Goal: Use online tool/utility: Use online tool/utility

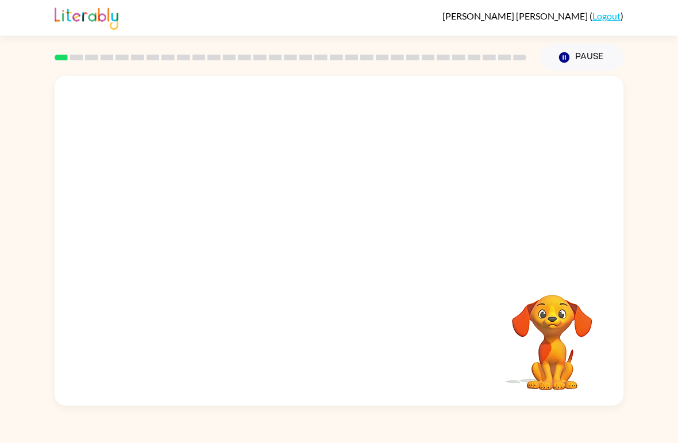
click at [307, 185] on video "Your browser must support playing .mp4 files to use Literably. Please try using…" at bounding box center [339, 173] width 568 height 195
click at [307, 183] on video "Your browser must support playing .mp4 files to use Literably. Please try using…" at bounding box center [339, 173] width 568 height 195
click at [307, 182] on video "Your browser must support playing .mp4 files to use Literably. Please try using…" at bounding box center [339, 173] width 568 height 195
click at [306, 184] on video "Your browser must support playing .mp4 files to use Literably. Please try using…" at bounding box center [339, 173] width 568 height 195
click at [305, 184] on video "Your browser must support playing .mp4 files to use Literably. Please try using…" at bounding box center [339, 173] width 568 height 195
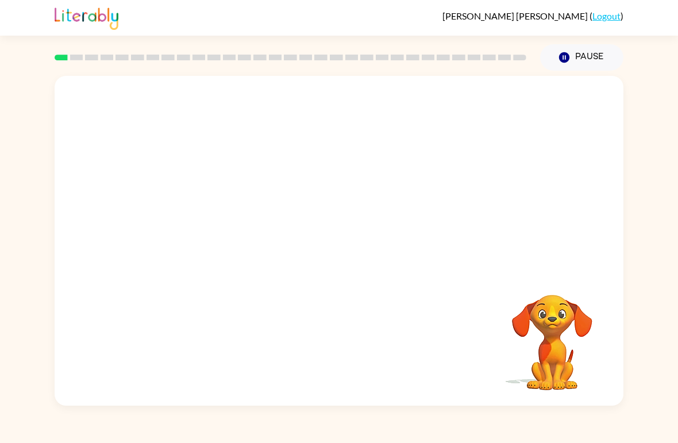
click at [307, 181] on video "Your browser must support playing .mp4 files to use Literably. Please try using…" at bounding box center [339, 173] width 568 height 195
click at [307, 180] on video "Your browser must support playing .mp4 files to use Literably. Please try using…" at bounding box center [339, 173] width 568 height 195
click at [308, 180] on video "Your browser must support playing .mp4 files to use Literably. Please try using…" at bounding box center [339, 173] width 568 height 195
click at [343, 241] on icon "button" at bounding box center [339, 247] width 20 height 20
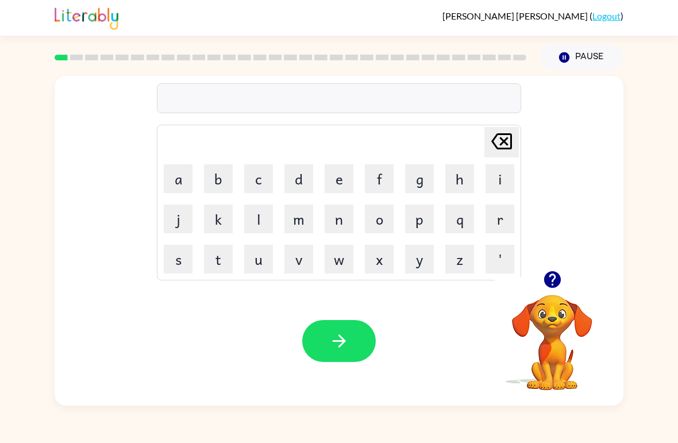
click at [506, 214] on button "r" at bounding box center [499, 218] width 29 height 29
click at [261, 268] on button "u" at bounding box center [258, 259] width 29 height 29
click at [226, 187] on button "b" at bounding box center [218, 178] width 29 height 29
click at [360, 340] on button "button" at bounding box center [338, 341] width 73 height 42
click at [552, 274] on icon "button" at bounding box center [552, 279] width 20 height 20
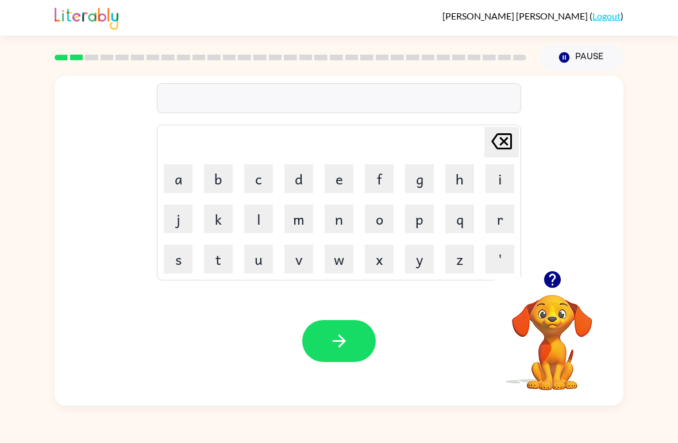
click at [299, 225] on button "m" at bounding box center [298, 218] width 29 height 29
click at [378, 225] on button "o" at bounding box center [379, 218] width 29 height 29
click at [347, 247] on button "w" at bounding box center [338, 259] width 29 height 29
click at [219, 263] on button "t" at bounding box center [218, 259] width 29 height 29
click at [453, 181] on button "h" at bounding box center [459, 178] width 29 height 29
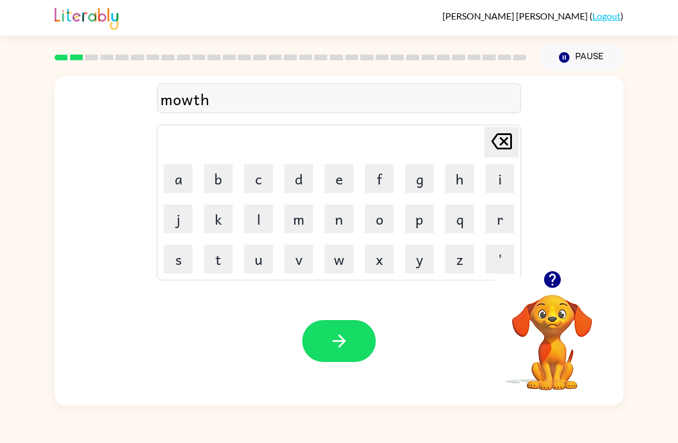
click at [356, 347] on button "button" at bounding box center [338, 341] width 73 height 42
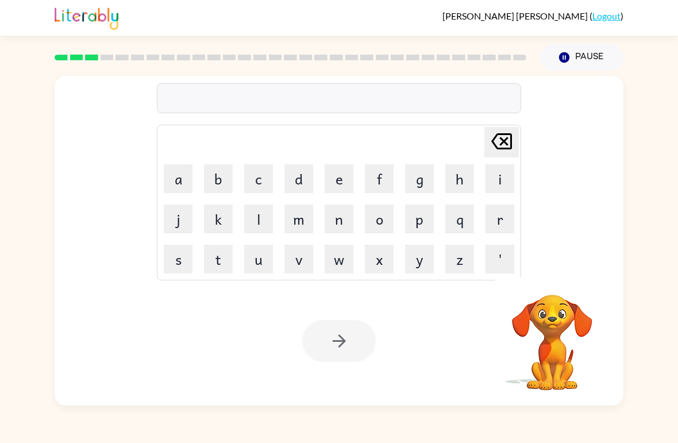
click at [301, 180] on button "d" at bounding box center [298, 178] width 29 height 29
click at [345, 181] on button "e" at bounding box center [338, 178] width 29 height 29
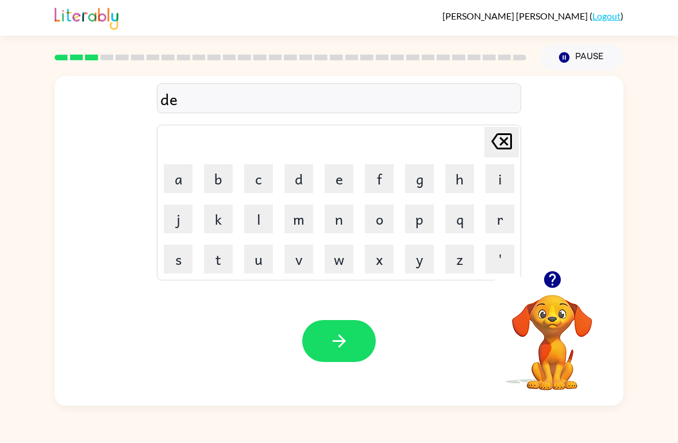
click at [341, 221] on button "n" at bounding box center [338, 218] width 29 height 29
click at [351, 326] on button "button" at bounding box center [338, 341] width 73 height 42
click at [179, 253] on button "s" at bounding box center [178, 259] width 29 height 29
click at [420, 220] on button "p" at bounding box center [419, 218] width 29 height 29
click at [382, 222] on button "o" at bounding box center [379, 218] width 29 height 29
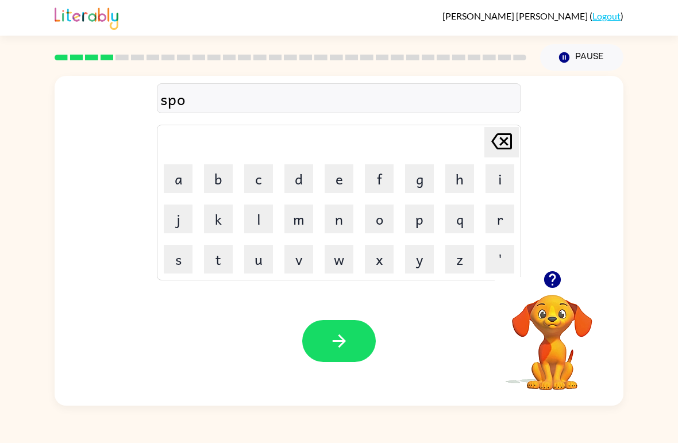
click at [220, 265] on button "t" at bounding box center [218, 259] width 29 height 29
click at [332, 347] on icon "button" at bounding box center [339, 341] width 20 height 20
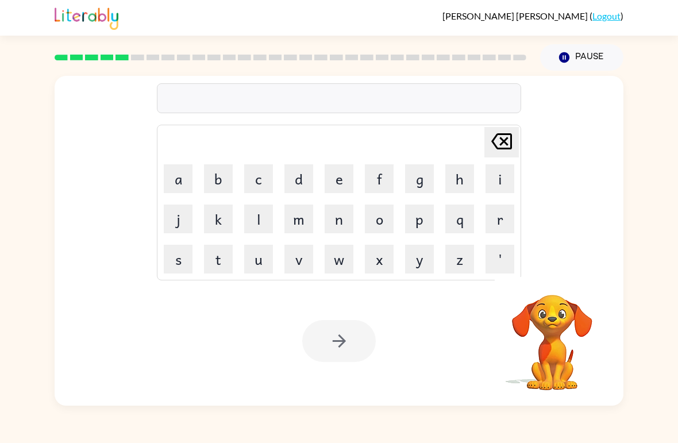
click at [176, 263] on button "s" at bounding box center [178, 259] width 29 height 29
click at [341, 264] on button "w" at bounding box center [338, 259] width 29 height 29
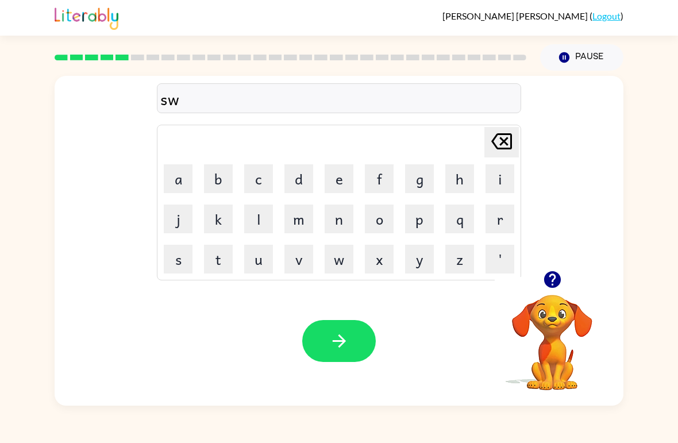
click at [340, 183] on button "e" at bounding box center [338, 178] width 29 height 29
click at [417, 225] on button "p" at bounding box center [419, 218] width 29 height 29
click at [225, 262] on button "t" at bounding box center [218, 259] width 29 height 29
click at [341, 361] on button "button" at bounding box center [338, 341] width 73 height 42
click at [413, 220] on button "p" at bounding box center [419, 218] width 29 height 29
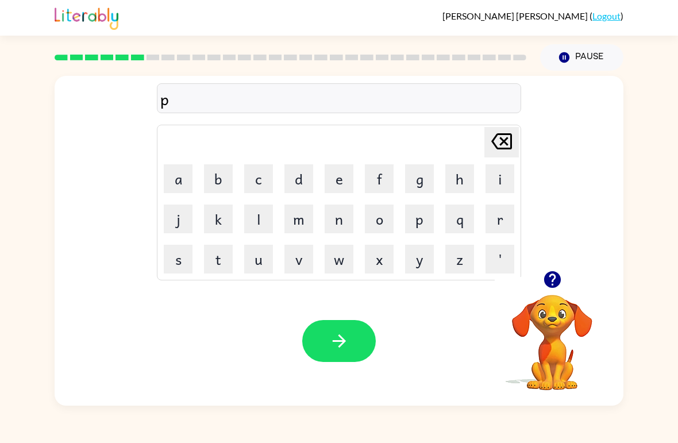
click at [340, 173] on button "e" at bounding box center [338, 178] width 29 height 29
click at [502, 185] on button "i" at bounding box center [499, 178] width 29 height 29
click at [497, 153] on icon "[PERSON_NAME] last character input" at bounding box center [502, 141] width 28 height 28
click at [502, 136] on icon at bounding box center [501, 141] width 21 height 16
click at [497, 177] on button "i" at bounding box center [499, 178] width 29 height 29
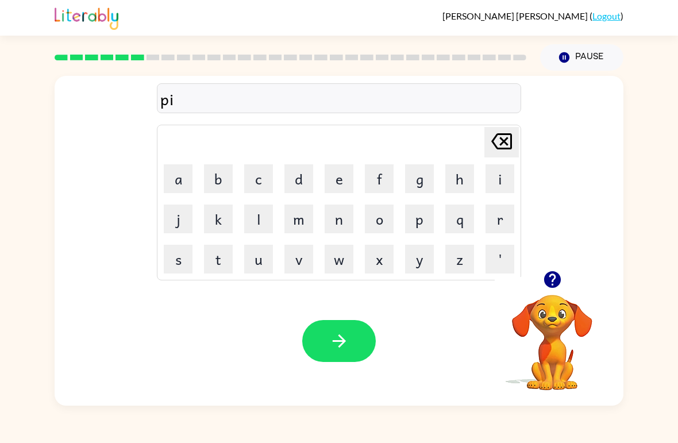
click at [336, 180] on button "e" at bounding box center [338, 178] width 29 height 29
click at [327, 350] on button "button" at bounding box center [338, 341] width 73 height 42
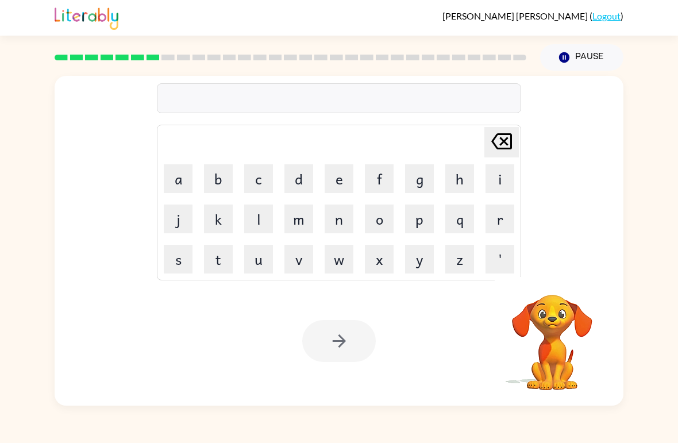
click at [256, 175] on button "c" at bounding box center [258, 178] width 29 height 29
click at [183, 183] on button "a" at bounding box center [178, 178] width 29 height 29
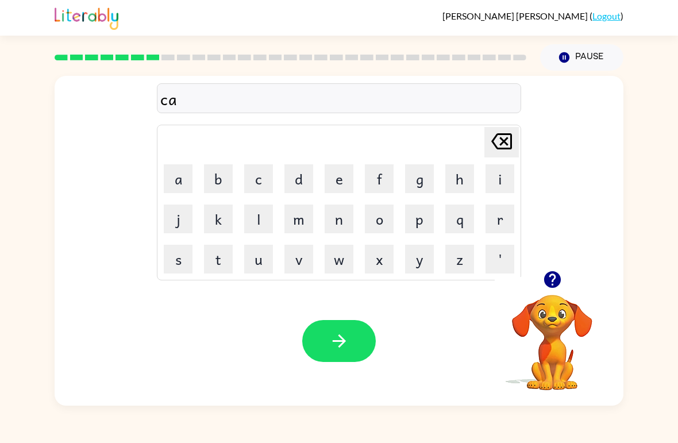
click at [343, 229] on button "n" at bounding box center [338, 218] width 29 height 29
click at [301, 184] on button "d" at bounding box center [298, 178] width 29 height 29
click at [385, 229] on button "o" at bounding box center [379, 218] width 29 height 29
click at [264, 226] on button "l" at bounding box center [258, 218] width 29 height 29
click at [334, 356] on button "button" at bounding box center [338, 341] width 73 height 42
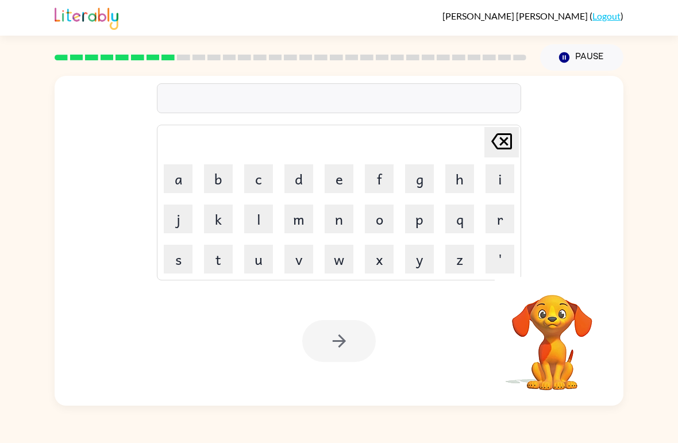
click at [223, 172] on button "b" at bounding box center [218, 178] width 29 height 29
click at [181, 190] on button "a" at bounding box center [178, 178] width 29 height 29
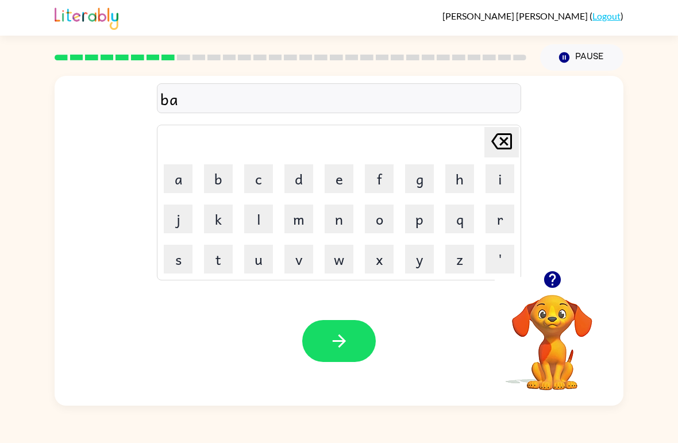
click at [216, 264] on button "t" at bounding box center [218, 259] width 29 height 29
click at [462, 189] on button "h" at bounding box center [459, 178] width 29 height 29
click at [337, 337] on icon "button" at bounding box center [339, 341] width 20 height 20
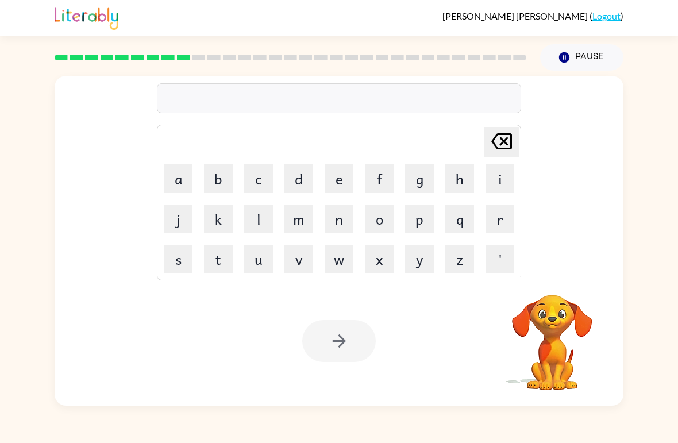
click at [260, 186] on button "c" at bounding box center [258, 178] width 29 height 29
click at [260, 220] on button "l" at bounding box center [258, 218] width 29 height 29
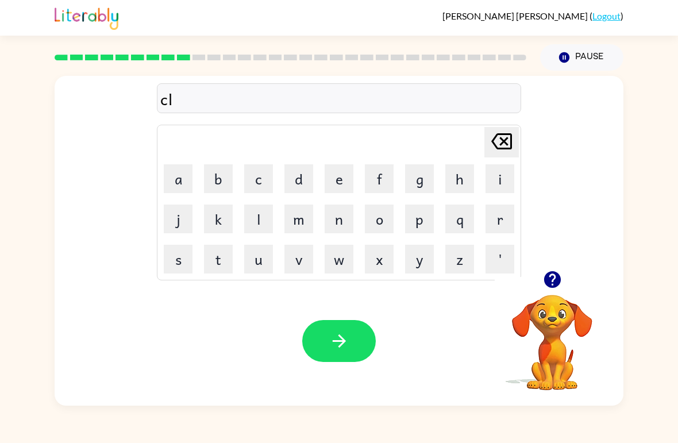
click at [377, 226] on button "o" at bounding box center [379, 218] width 29 height 29
click at [254, 266] on button "u" at bounding box center [258, 259] width 29 height 29
click at [334, 220] on button "n" at bounding box center [338, 218] width 29 height 29
click at [320, 353] on button "button" at bounding box center [338, 341] width 73 height 42
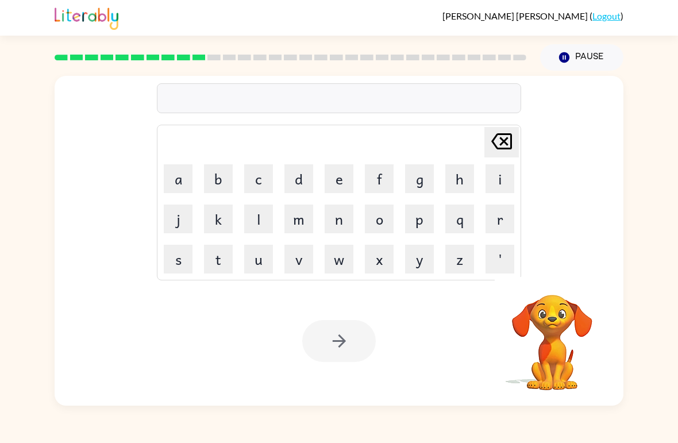
click at [173, 258] on button "s" at bounding box center [178, 259] width 29 height 29
click at [458, 183] on button "h" at bounding box center [459, 178] width 29 height 29
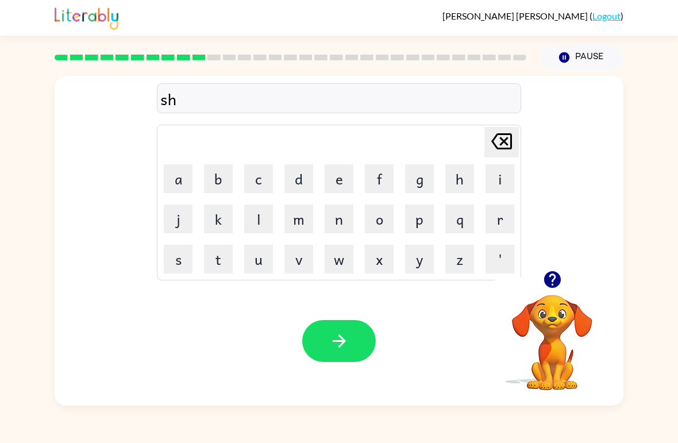
click at [386, 220] on button "o" at bounding box center [379, 218] width 29 height 29
click at [225, 219] on button "k" at bounding box center [218, 218] width 29 height 29
click at [345, 341] on icon "button" at bounding box center [339, 341] width 20 height 20
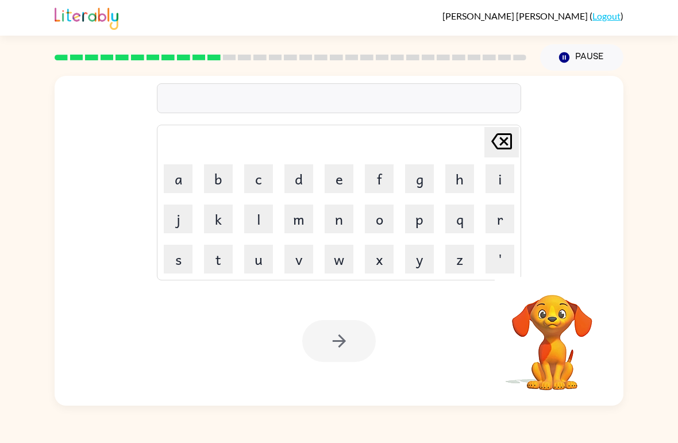
click at [417, 182] on button "g" at bounding box center [419, 178] width 29 height 29
click at [178, 180] on button "a" at bounding box center [178, 178] width 29 height 29
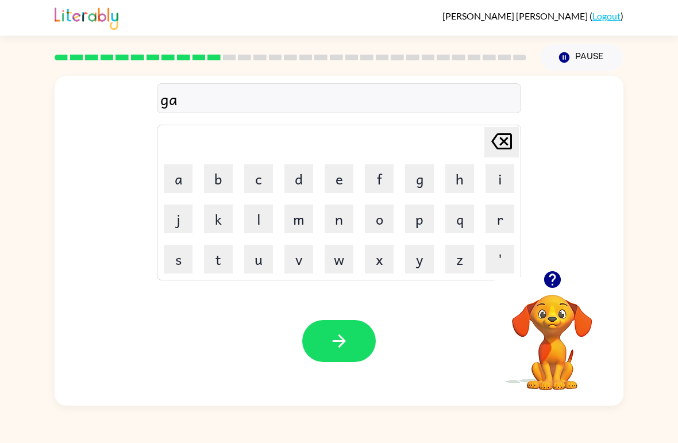
click at [181, 268] on button "s" at bounding box center [178, 259] width 29 height 29
click at [351, 176] on button "e" at bounding box center [338, 178] width 29 height 29
click at [347, 343] on icon "button" at bounding box center [339, 341] width 20 height 20
click at [377, 265] on button "x" at bounding box center [379, 259] width 29 height 29
click at [506, 136] on icon "[PERSON_NAME] last character input" at bounding box center [502, 141] width 28 height 28
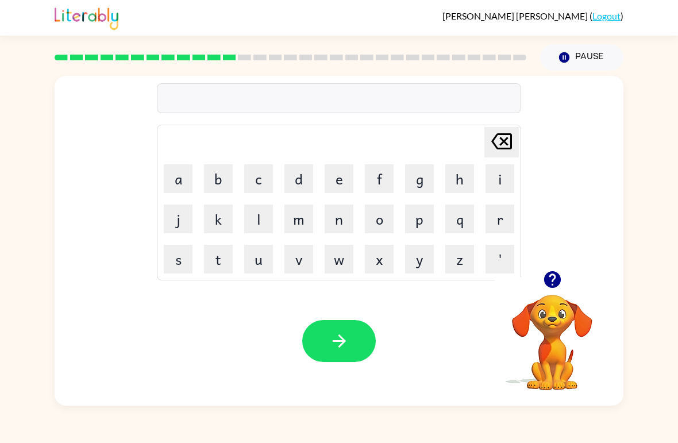
click at [337, 183] on button "e" at bounding box center [338, 178] width 29 height 29
click at [343, 175] on button "e" at bounding box center [338, 178] width 29 height 29
click at [505, 138] on icon "[PERSON_NAME] last character input" at bounding box center [502, 141] width 28 height 28
click at [384, 264] on button "x" at bounding box center [379, 259] width 29 height 29
click at [185, 257] on button "s" at bounding box center [178, 259] width 29 height 29
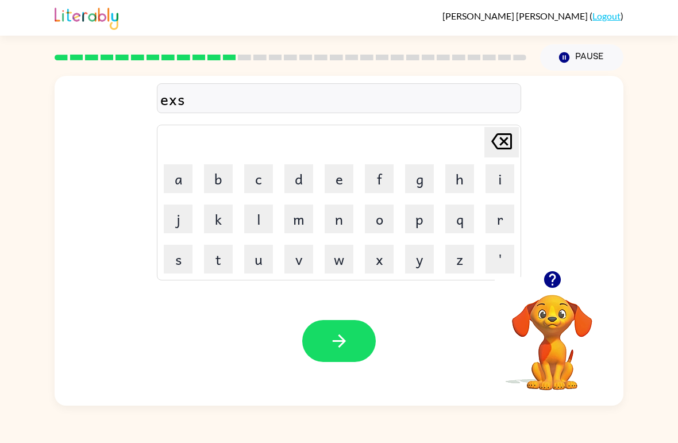
click at [420, 217] on button "p" at bounding box center [419, 218] width 29 height 29
click at [250, 218] on button "l" at bounding box center [258, 218] width 29 height 29
click at [386, 222] on button "o" at bounding box center [379, 218] width 29 height 29
click at [302, 173] on button "d" at bounding box center [298, 178] width 29 height 29
click at [339, 338] on icon "button" at bounding box center [339, 341] width 20 height 20
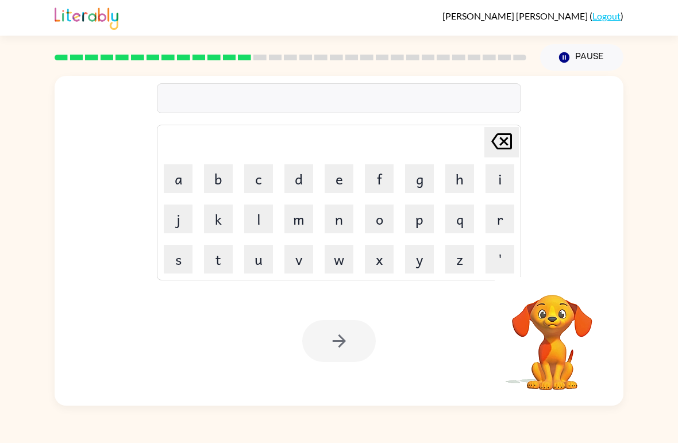
click at [187, 262] on button "s" at bounding box center [178, 259] width 29 height 29
click at [347, 267] on button "w" at bounding box center [338, 259] width 29 height 29
click at [339, 182] on button "e" at bounding box center [338, 178] width 29 height 29
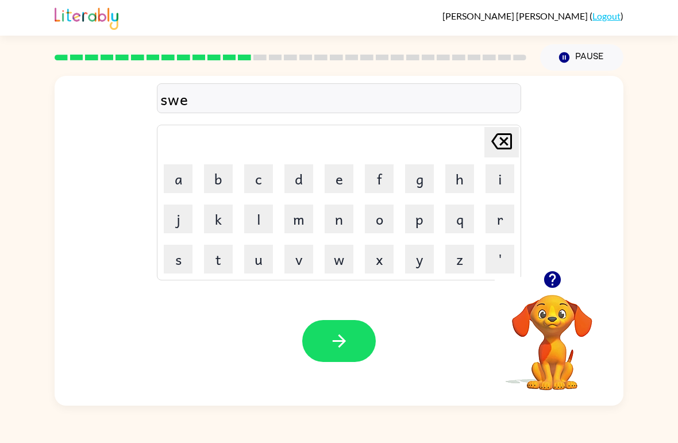
click at [343, 178] on button "e" at bounding box center [338, 178] width 29 height 29
click at [180, 262] on button "s" at bounding box center [178, 259] width 29 height 29
click at [359, 326] on button "button" at bounding box center [338, 341] width 73 height 42
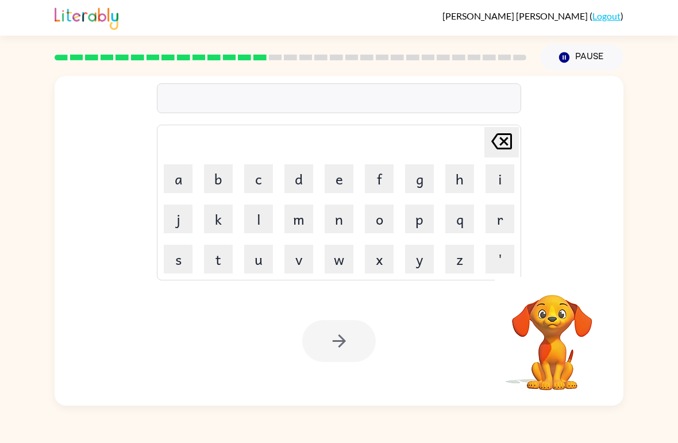
click at [457, 179] on button "h" at bounding box center [459, 178] width 29 height 29
click at [497, 188] on button "i" at bounding box center [499, 178] width 29 height 29
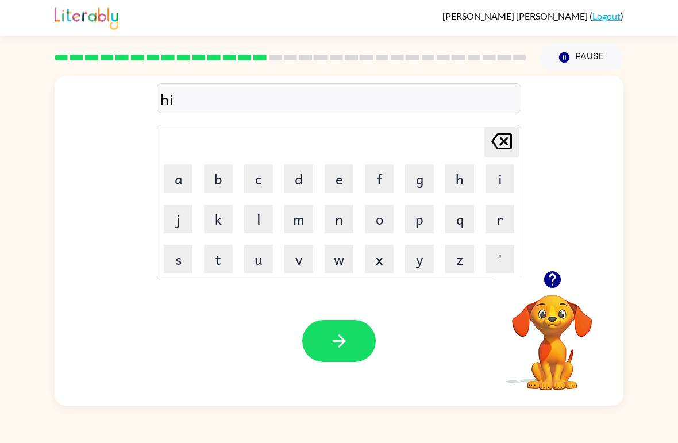
click at [419, 230] on button "p" at bounding box center [419, 218] width 29 height 29
click at [379, 220] on button "o" at bounding box center [379, 218] width 29 height 29
click at [341, 266] on button "w" at bounding box center [338, 259] width 29 height 29
click at [355, 335] on button "button" at bounding box center [338, 341] width 73 height 42
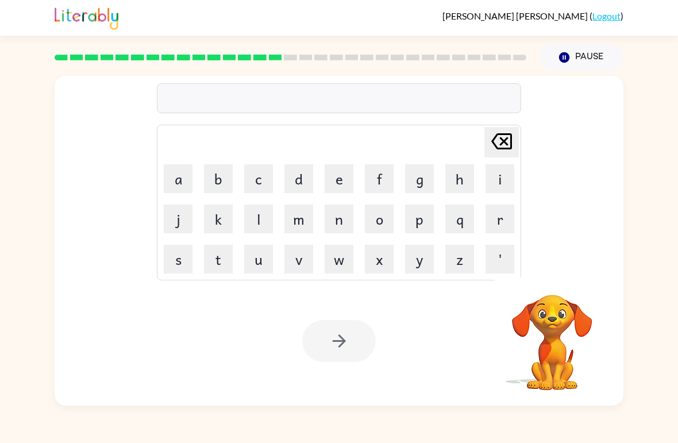
click at [388, 182] on button "f" at bounding box center [379, 178] width 29 height 29
click at [382, 219] on button "o" at bounding box center [379, 218] width 29 height 29
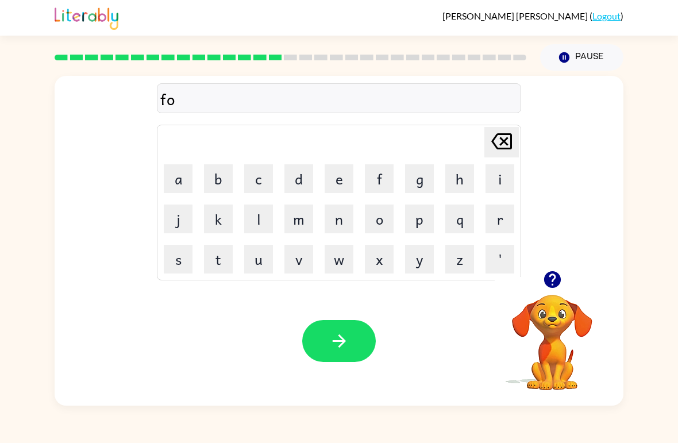
click at [492, 228] on button "r" at bounding box center [499, 218] width 29 height 29
click at [250, 172] on button "c" at bounding box center [258, 178] width 29 height 29
click at [509, 136] on icon "[PERSON_NAME] last character input" at bounding box center [502, 141] width 28 height 28
click at [222, 229] on button "k" at bounding box center [218, 218] width 29 height 29
click at [340, 335] on icon "button" at bounding box center [339, 341] width 20 height 20
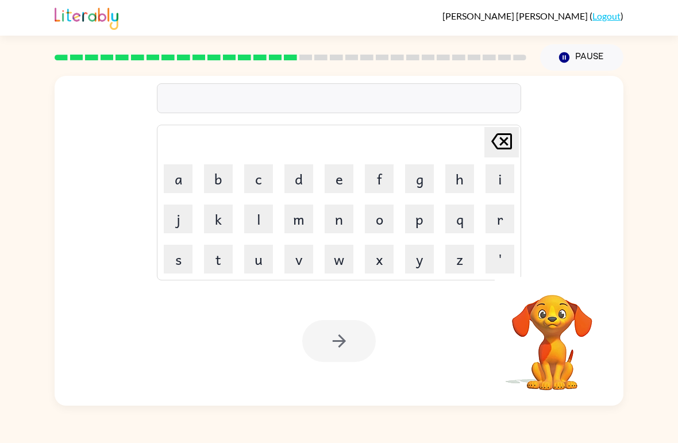
click at [341, 266] on button "w" at bounding box center [338, 259] width 29 height 29
click at [340, 171] on button "e" at bounding box center [338, 178] width 29 height 29
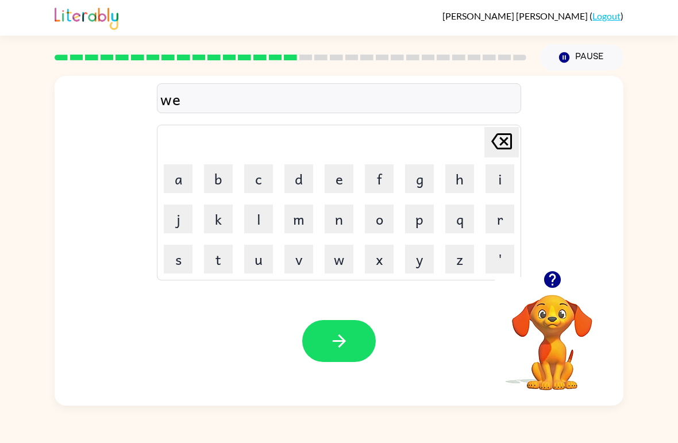
click at [222, 181] on button "b" at bounding box center [218, 178] width 29 height 29
click at [357, 334] on button "button" at bounding box center [338, 341] width 73 height 42
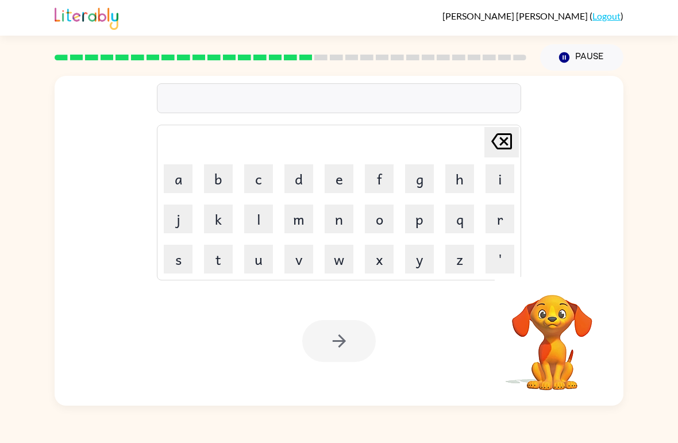
click at [183, 268] on button "s" at bounding box center [178, 259] width 29 height 29
click at [258, 220] on button "l" at bounding box center [258, 218] width 29 height 29
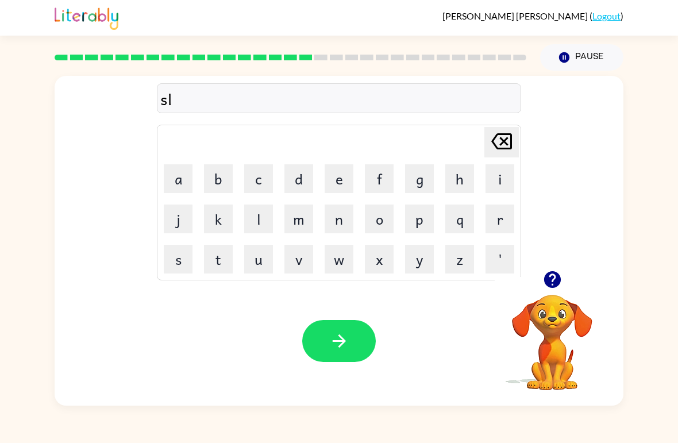
click at [348, 175] on button "e" at bounding box center [338, 178] width 29 height 29
click at [415, 222] on button "p" at bounding box center [419, 218] width 29 height 29
click at [301, 175] on button "d" at bounding box center [298, 178] width 29 height 29
click at [344, 340] on icon "button" at bounding box center [338, 340] width 13 height 13
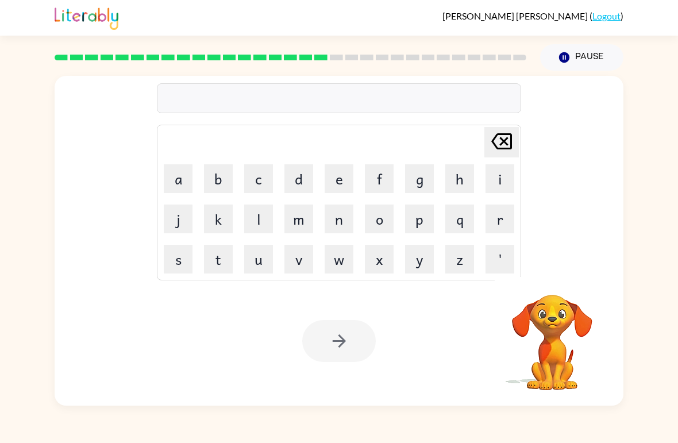
click at [462, 176] on button "h" at bounding box center [459, 178] width 29 height 29
click at [180, 182] on button "a" at bounding box center [178, 178] width 29 height 29
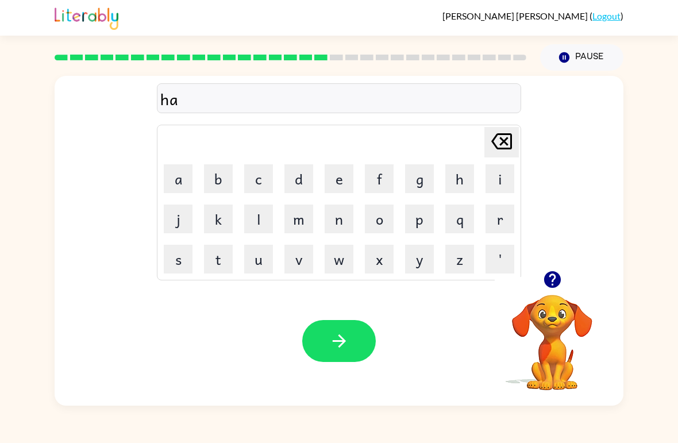
click at [498, 219] on button "r" at bounding box center [499, 218] width 29 height 29
click at [301, 176] on button "d" at bounding box center [298, 178] width 29 height 29
click at [350, 342] on button "button" at bounding box center [338, 341] width 73 height 42
click at [501, 215] on button "r" at bounding box center [499, 218] width 29 height 29
click at [387, 225] on button "o" at bounding box center [379, 218] width 29 height 29
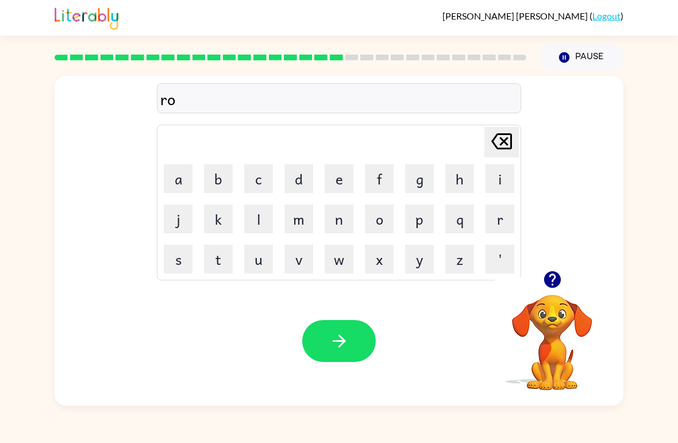
click at [297, 171] on button "d" at bounding box center [298, 178] width 29 height 29
click at [353, 347] on button "button" at bounding box center [338, 341] width 73 height 42
click at [502, 232] on button "r" at bounding box center [499, 218] width 29 height 29
click at [343, 176] on button "e" at bounding box center [338, 178] width 29 height 29
click at [181, 257] on button "s" at bounding box center [178, 259] width 29 height 29
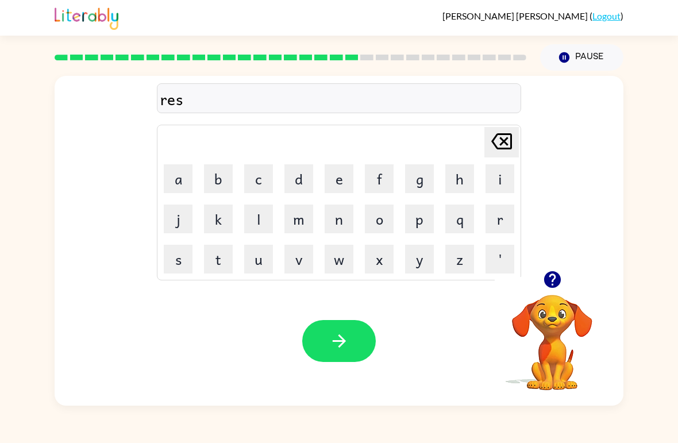
click at [219, 272] on button "t" at bounding box center [218, 259] width 29 height 29
click at [301, 180] on button "d" at bounding box center [298, 178] width 29 height 29
click at [504, 181] on button "i" at bounding box center [499, 178] width 29 height 29
click at [285, 181] on button "d" at bounding box center [298, 178] width 29 height 29
click at [364, 348] on button "button" at bounding box center [338, 341] width 73 height 42
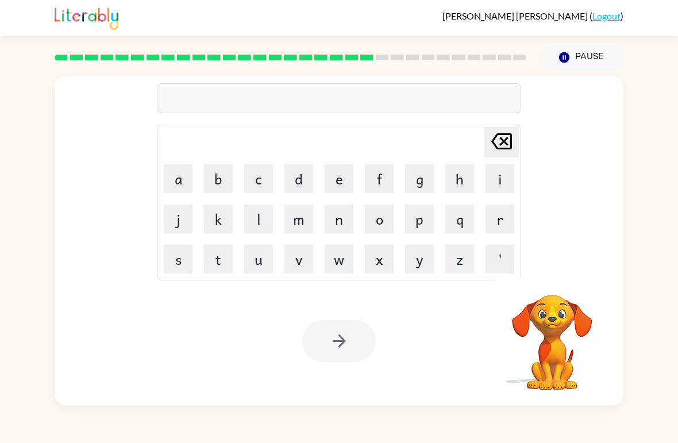
click at [337, 270] on button "w" at bounding box center [338, 259] width 29 height 29
click at [183, 175] on button "a" at bounding box center [178, 178] width 29 height 29
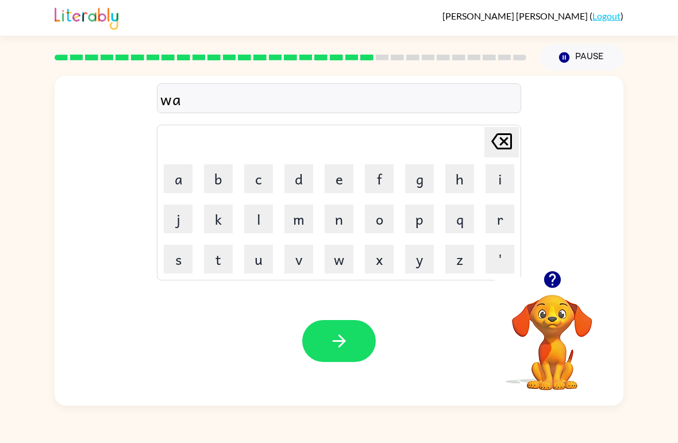
click at [222, 222] on button "k" at bounding box center [218, 218] width 29 height 29
click at [341, 176] on button "e" at bounding box center [338, 178] width 29 height 29
click at [353, 335] on button "button" at bounding box center [338, 341] width 73 height 42
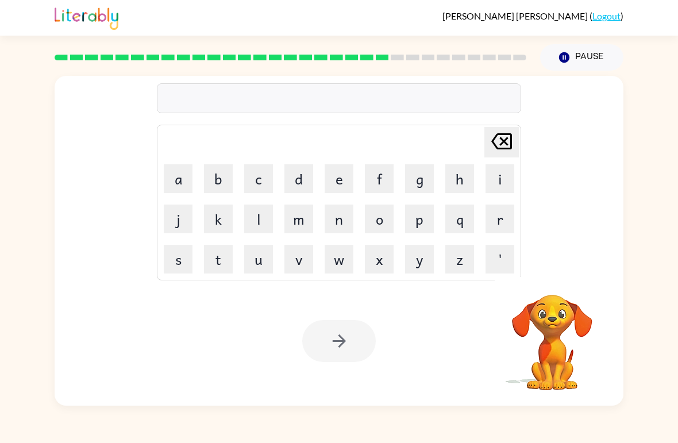
click at [183, 266] on button "s" at bounding box center [178, 259] width 29 height 29
click at [349, 207] on button "n" at bounding box center [338, 218] width 29 height 29
click at [384, 215] on button "o" at bounding box center [379, 218] width 29 height 29
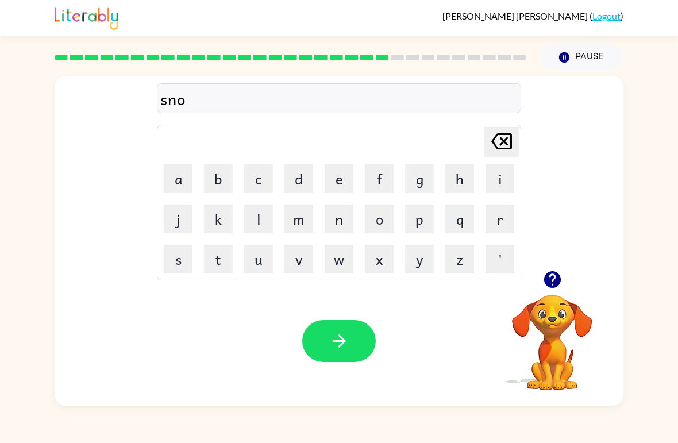
click at [342, 266] on button "w" at bounding box center [338, 259] width 29 height 29
click at [303, 218] on button "m" at bounding box center [298, 218] width 29 height 29
click at [188, 185] on button "a" at bounding box center [178, 178] width 29 height 29
click at [341, 223] on button "n" at bounding box center [338, 218] width 29 height 29
click at [347, 345] on icon "button" at bounding box center [339, 341] width 20 height 20
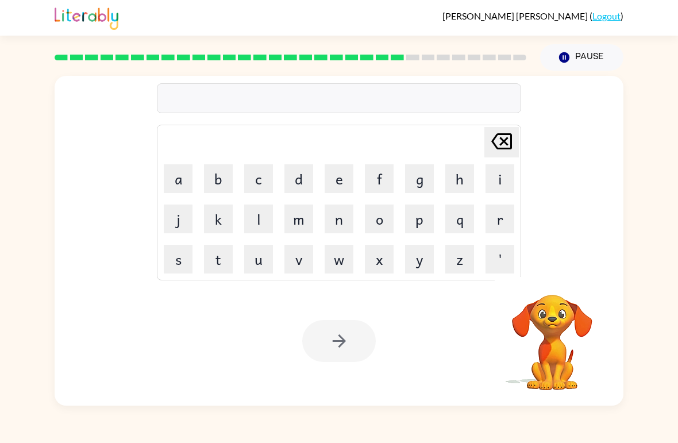
click at [345, 268] on button "w" at bounding box center [338, 259] width 29 height 29
click at [497, 182] on button "i" at bounding box center [499, 178] width 29 height 29
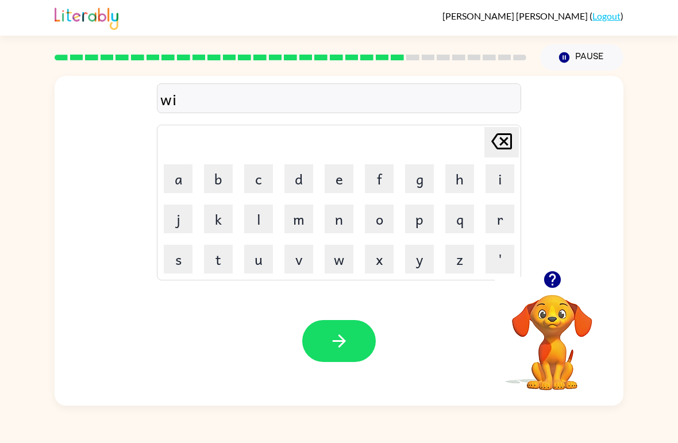
click at [343, 227] on button "n" at bounding box center [338, 218] width 29 height 29
click at [217, 269] on button "t" at bounding box center [218, 259] width 29 height 29
click at [341, 184] on button "e" at bounding box center [338, 178] width 29 height 29
click at [496, 222] on button "r" at bounding box center [499, 218] width 29 height 29
click at [348, 334] on icon "button" at bounding box center [339, 341] width 20 height 20
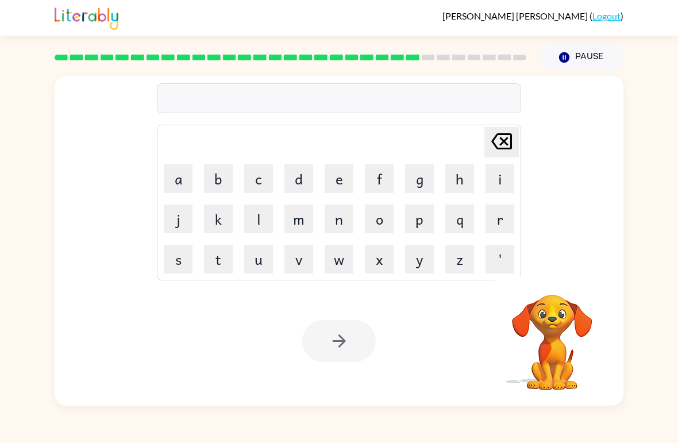
click at [257, 176] on button "c" at bounding box center [258, 178] width 29 height 29
click at [460, 176] on button "h" at bounding box center [459, 178] width 29 height 29
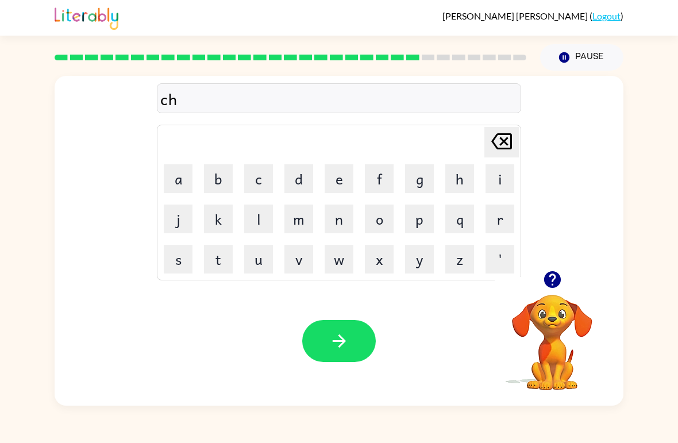
click at [336, 183] on button "e" at bounding box center [338, 178] width 29 height 29
click at [183, 263] on button "s" at bounding box center [178, 259] width 29 height 29
click at [225, 257] on button "t" at bounding box center [218, 259] width 29 height 29
click at [351, 349] on button "button" at bounding box center [338, 341] width 73 height 42
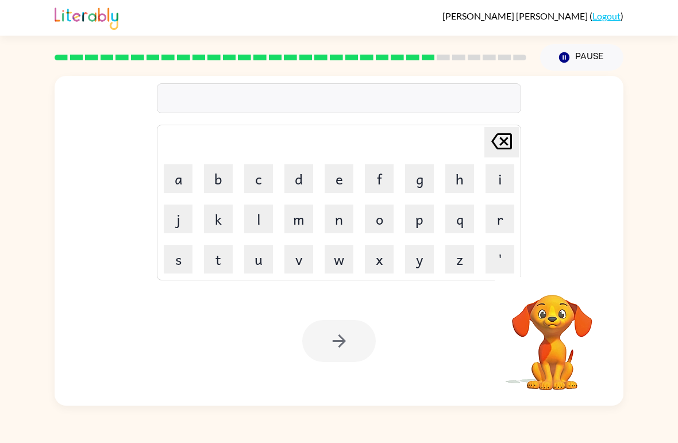
click at [175, 267] on button "s" at bounding box center [178, 259] width 29 height 29
click at [254, 267] on button "u" at bounding box center [258, 259] width 29 height 29
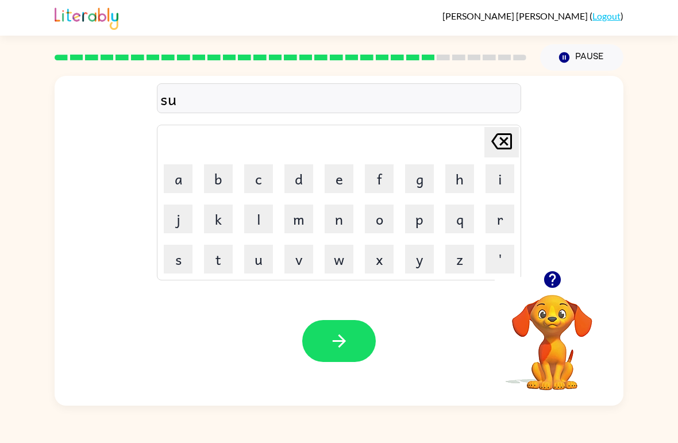
click at [300, 171] on button "d" at bounding box center [298, 178] width 29 height 29
click at [338, 178] on button "e" at bounding box center [338, 178] width 29 height 29
click at [326, 224] on button "n" at bounding box center [338, 218] width 29 height 29
click at [343, 339] on icon "button" at bounding box center [338, 340] width 13 height 13
click at [254, 179] on button "c" at bounding box center [258, 178] width 29 height 29
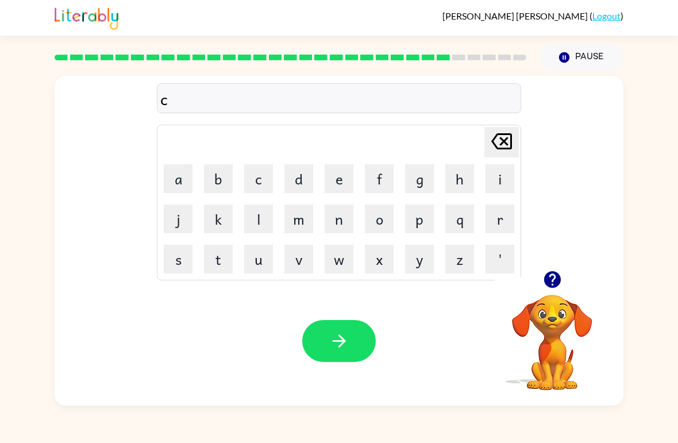
click at [381, 218] on button "o" at bounding box center [379, 218] width 29 height 29
click at [338, 260] on button "w" at bounding box center [338, 259] width 29 height 29
click at [342, 222] on button "n" at bounding box center [338, 218] width 29 height 29
click at [353, 331] on button "button" at bounding box center [338, 341] width 73 height 42
click at [260, 181] on button "c" at bounding box center [258, 178] width 29 height 29
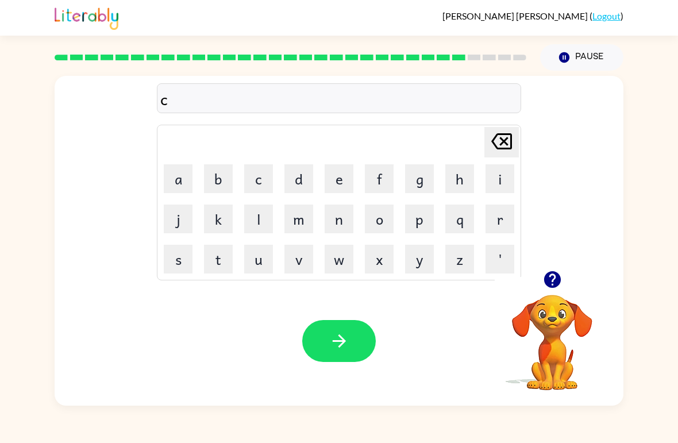
click at [176, 175] on button "a" at bounding box center [178, 178] width 29 height 29
click at [507, 141] on icon "[PERSON_NAME] last character input" at bounding box center [502, 141] width 28 height 28
click at [461, 168] on button "h" at bounding box center [459, 178] width 29 height 29
click at [171, 183] on button "a" at bounding box center [178, 178] width 29 height 29
click at [342, 179] on button "e" at bounding box center [338, 178] width 29 height 29
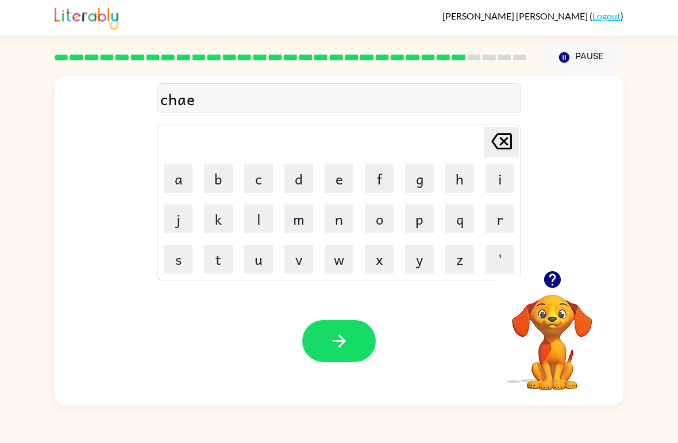
click at [343, 336] on icon "button" at bounding box center [339, 341] width 20 height 20
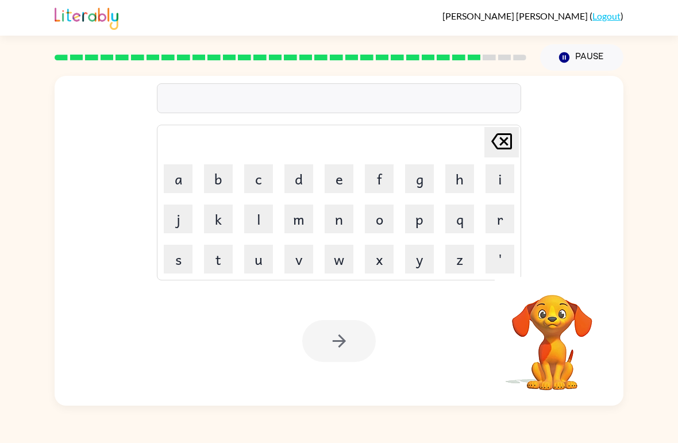
click at [176, 263] on button "s" at bounding box center [178, 259] width 29 height 29
click at [460, 185] on button "h" at bounding box center [459, 178] width 29 height 29
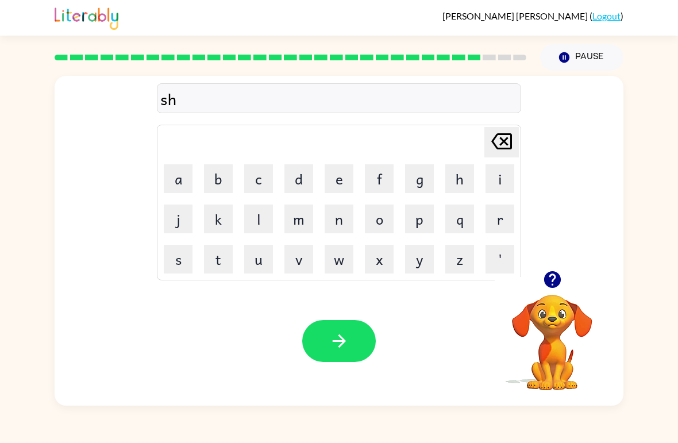
click at [262, 265] on button "u" at bounding box center [258, 259] width 29 height 29
click at [219, 260] on button "t" at bounding box center [218, 259] width 29 height 29
click at [357, 340] on button "button" at bounding box center [338, 341] width 73 height 42
click at [229, 254] on button "t" at bounding box center [218, 259] width 29 height 29
click at [461, 179] on button "h" at bounding box center [459, 178] width 29 height 29
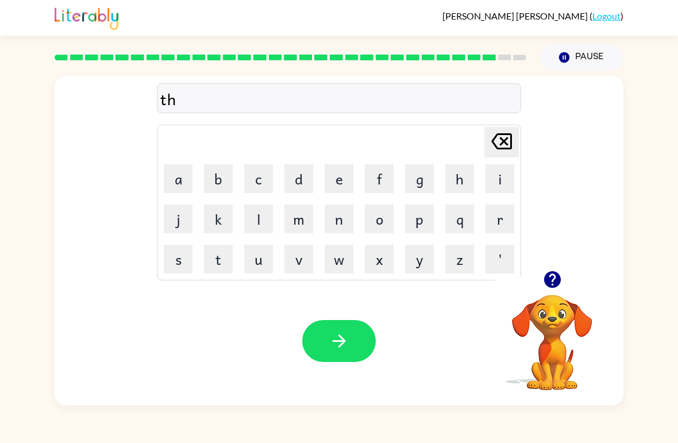
click at [341, 181] on button "e" at bounding box center [338, 178] width 29 height 29
click at [508, 213] on button "r" at bounding box center [499, 218] width 29 height 29
click at [173, 256] on button "s" at bounding box center [178, 259] width 29 height 29
click at [216, 272] on button "t" at bounding box center [218, 259] width 29 height 29
click at [349, 337] on icon "button" at bounding box center [339, 341] width 20 height 20
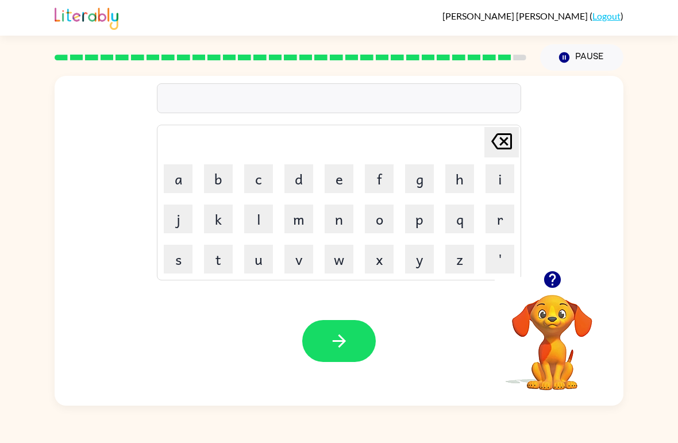
click at [496, 219] on button "r" at bounding box center [499, 218] width 29 height 29
click at [491, 187] on button "i" at bounding box center [499, 178] width 29 height 29
click at [225, 257] on button "t" at bounding box center [218, 259] width 29 height 29
click at [330, 181] on button "e" at bounding box center [338, 178] width 29 height 29
click at [336, 339] on icon "button" at bounding box center [339, 341] width 20 height 20
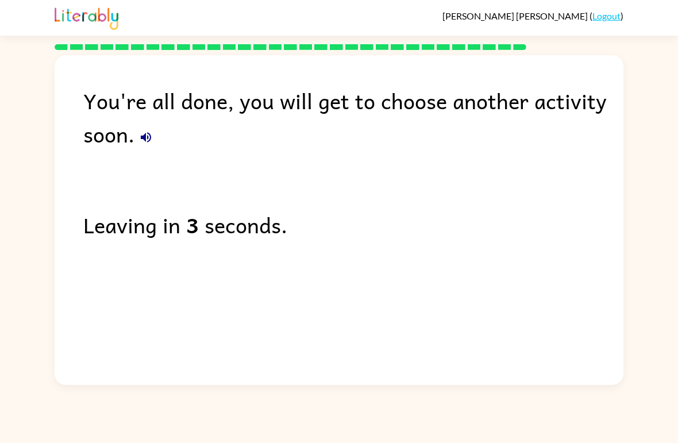
click at [146, 138] on icon "button" at bounding box center [146, 137] width 14 height 14
